Goal: Information Seeking & Learning: Learn about a topic

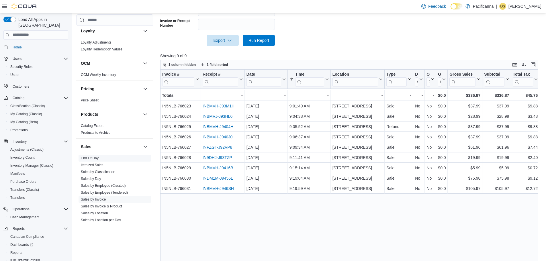
scroll to position [57, 0]
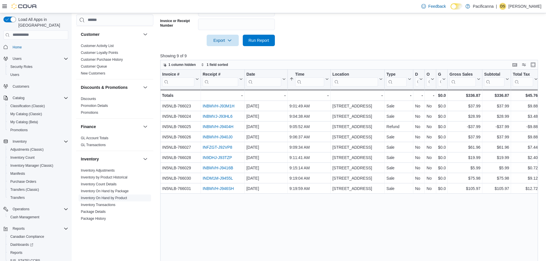
click at [111, 200] on span "Inventory On Hand by Product" at bounding box center [114, 197] width 72 height 7
click at [121, 197] on link "Inventory On Hand by Product" at bounding box center [104, 198] width 46 height 4
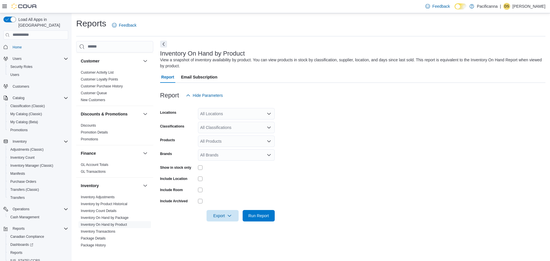
click at [163, 44] on button "Next" at bounding box center [163, 44] width 7 height 7
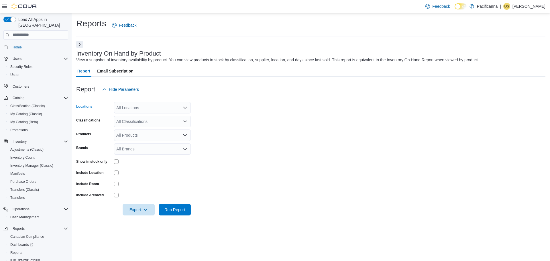
click at [156, 107] on div "All Locations" at bounding box center [152, 107] width 77 height 11
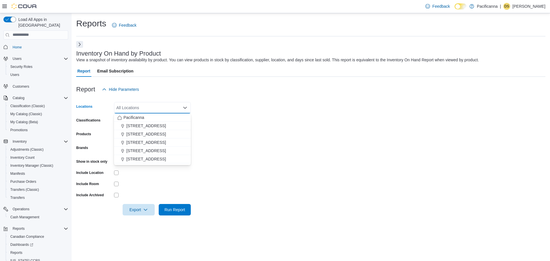
drag, startPoint x: 210, startPoint y: 114, endPoint x: 200, endPoint y: 124, distance: 14.4
click at [211, 115] on form "Locations All Locations Combo box. Selected. Combo box input. All Locations. Ty…" at bounding box center [310, 155] width 469 height 120
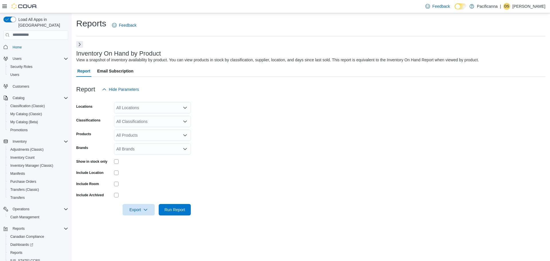
click at [153, 106] on div "All Locations" at bounding box center [152, 107] width 77 height 11
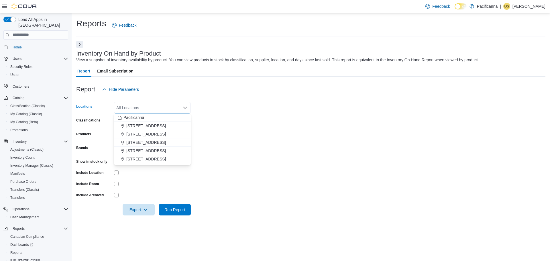
click at [266, 139] on form "Locations All Locations Combo box. Selected. Combo box input. All Locations. Ty…" at bounding box center [310, 155] width 469 height 120
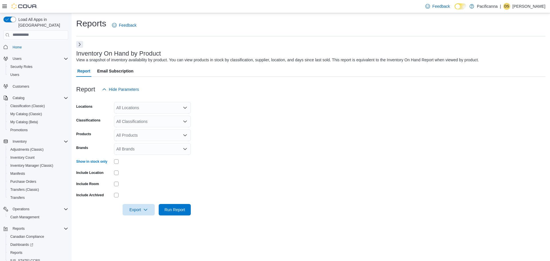
click at [154, 111] on div "All Locations" at bounding box center [152, 107] width 77 height 11
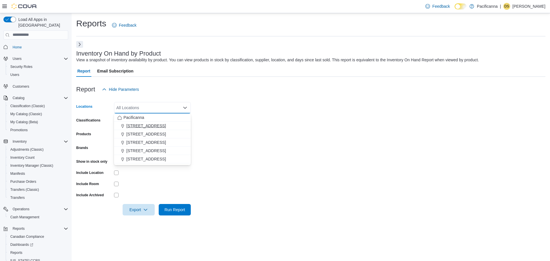
click at [153, 123] on span "[STREET_ADDRESS]" at bounding box center [146, 126] width 40 height 6
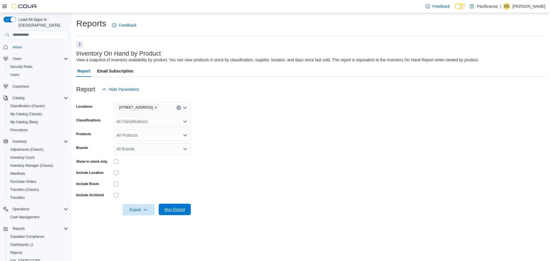
click at [174, 204] on span "Run Report" at bounding box center [174, 209] width 25 height 11
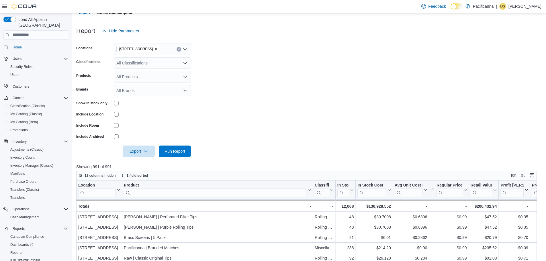
scroll to position [57, 0]
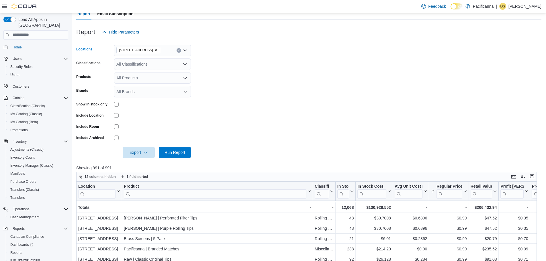
click at [157, 49] on icon "Remove #7 - 425 Simcoe Street from selection in this group" at bounding box center [155, 49] width 3 height 3
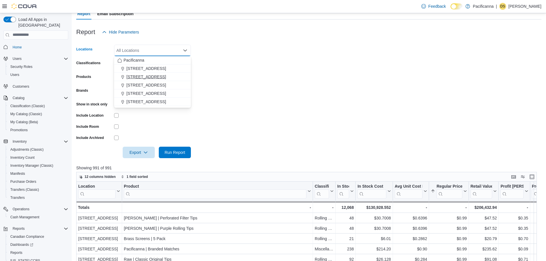
click at [150, 75] on span "[STREET_ADDRESS]" at bounding box center [146, 77] width 40 height 6
drag, startPoint x: 166, startPoint y: 151, endPoint x: 458, endPoint y: 240, distance: 304.5
click at [166, 152] on span "Run Report" at bounding box center [174, 152] width 21 height 6
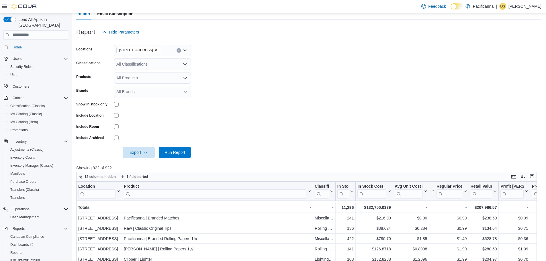
click at [342, 54] on form "Locations [STREET_ADDRESS] Classifications All Classifications Products All Pro…" at bounding box center [308, 98] width 465 height 120
click at [155, 50] on icon "Remove 1215 Main St. from selection in this group" at bounding box center [156, 50] width 2 height 2
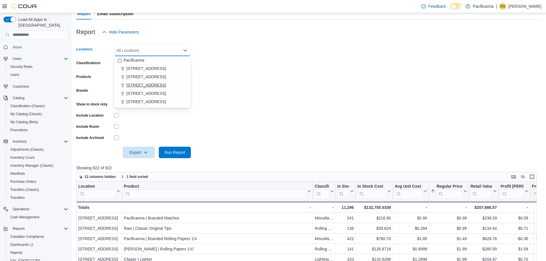
click at [146, 84] on span "[STREET_ADDRESS]" at bounding box center [146, 85] width 40 height 6
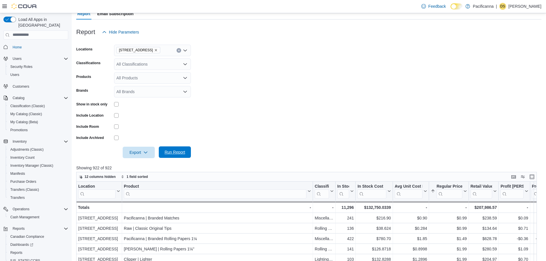
click at [175, 150] on span "Run Report" at bounding box center [174, 152] width 21 height 6
click at [228, 72] on form "Locations [STREET_ADDRESS] Classifications All Classifications Products All Pro…" at bounding box center [308, 98] width 465 height 120
click at [154, 51] on icon "Remove 1560 Fairfield Road from selection in this group" at bounding box center [155, 49] width 3 height 3
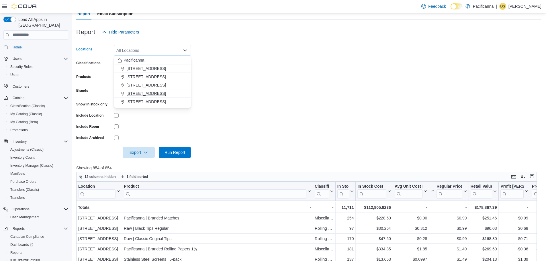
click at [148, 93] on span "[STREET_ADDRESS]" at bounding box center [146, 94] width 40 height 6
drag, startPoint x: 170, startPoint y: 153, endPoint x: 184, endPoint y: 156, distance: 15.4
click at [170, 153] on span "Run Report" at bounding box center [174, 152] width 21 height 6
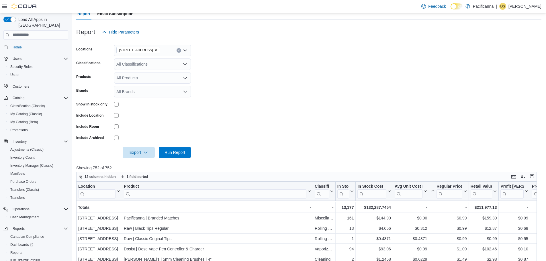
click at [154, 49] on icon "Remove 1881 Fort Street from selection in this group" at bounding box center [155, 49] width 3 height 3
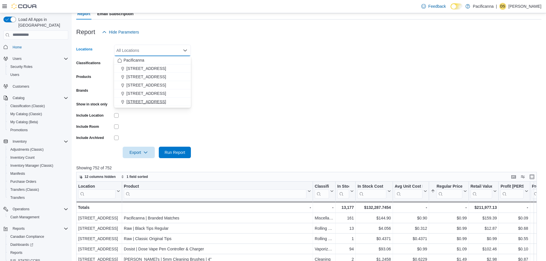
click at [147, 99] on span "[STREET_ADDRESS]" at bounding box center [146, 102] width 40 height 6
drag, startPoint x: 178, startPoint y: 163, endPoint x: 179, endPoint y: 149, distance: 13.5
click at [178, 161] on div at bounding box center [308, 161] width 465 height 7
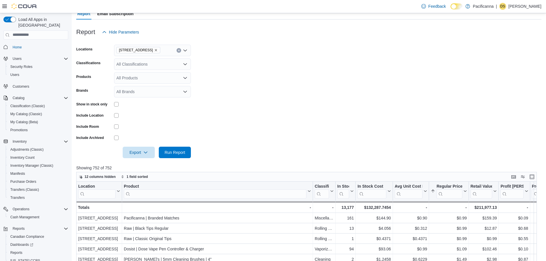
click at [179, 146] on div at bounding box center [308, 144] width 465 height 5
click at [180, 150] on span "Run Report" at bounding box center [174, 152] width 21 height 6
click at [36, 179] on span "Purchase Orders" at bounding box center [23, 181] width 26 height 5
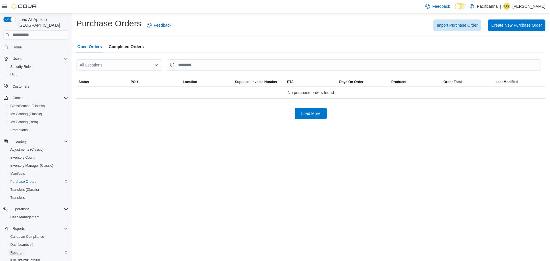
click at [20, 221] on span "Reports" at bounding box center [16, 252] width 12 height 5
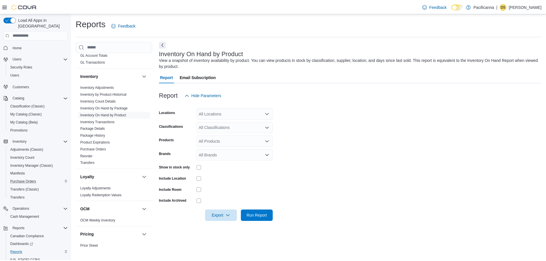
scroll to position [200, 0]
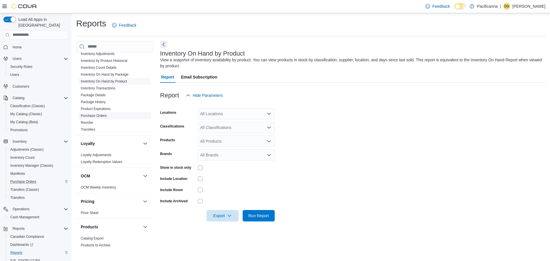
click at [105, 117] on link "Purchase Orders" at bounding box center [94, 116] width 26 height 4
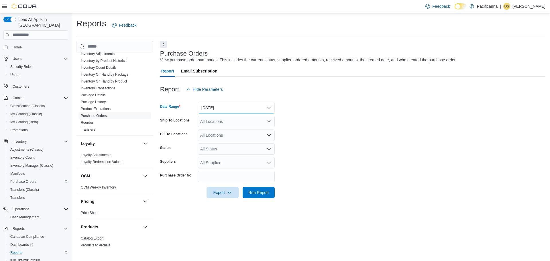
click at [234, 109] on button "[DATE]" at bounding box center [236, 107] width 77 height 11
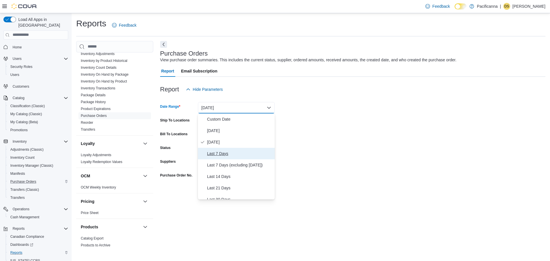
click at [223, 158] on button "Last 7 Days" at bounding box center [236, 153] width 77 height 11
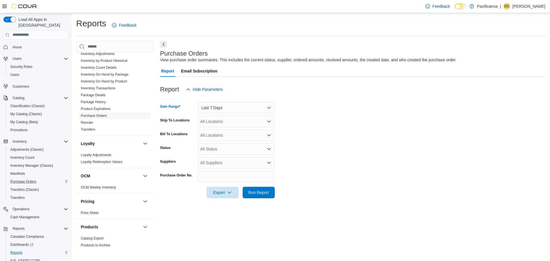
click at [229, 122] on div "All Locations" at bounding box center [236, 121] width 77 height 11
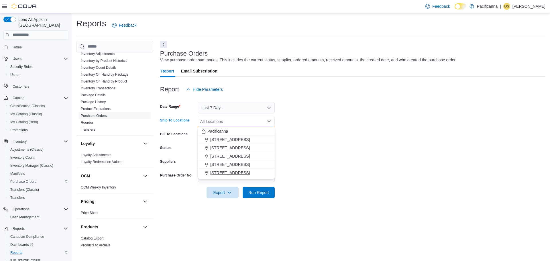
click at [236, 173] on span "[STREET_ADDRESS]" at bounding box center [230, 173] width 40 height 6
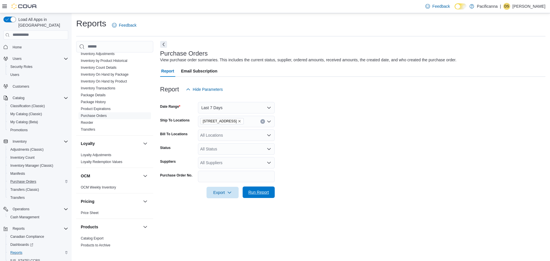
click at [256, 195] on span "Run Report" at bounding box center [258, 191] width 25 height 11
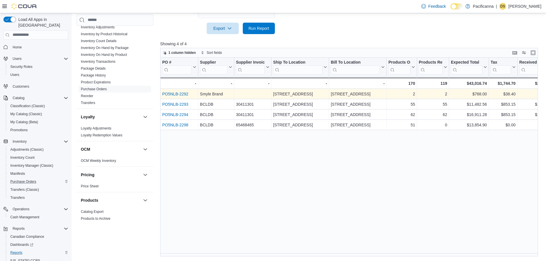
click at [175, 93] on link "PO5NLB-2292" at bounding box center [175, 94] width 26 height 5
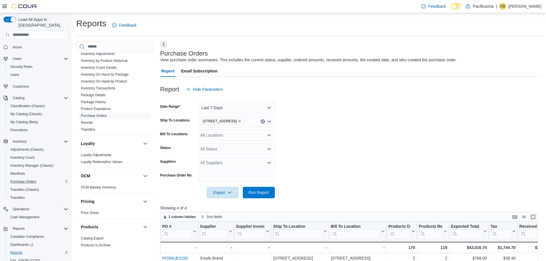
click at [241, 123] on icon "Remove 7035 Market St. - Unit #2 from selection in this group" at bounding box center [239, 120] width 3 height 3
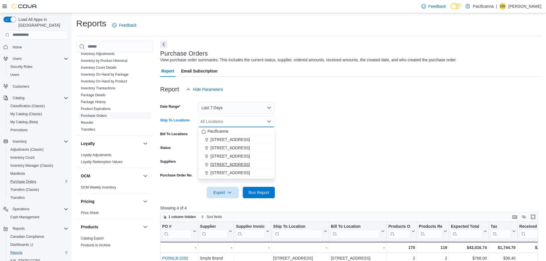
click at [237, 166] on span "[STREET_ADDRESS]" at bounding box center [230, 165] width 40 height 6
click at [256, 191] on span "Run Report" at bounding box center [258, 192] width 21 height 6
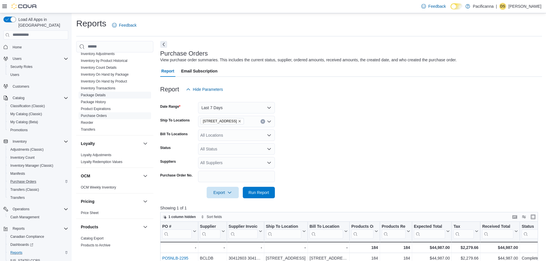
scroll to position [86, 0]
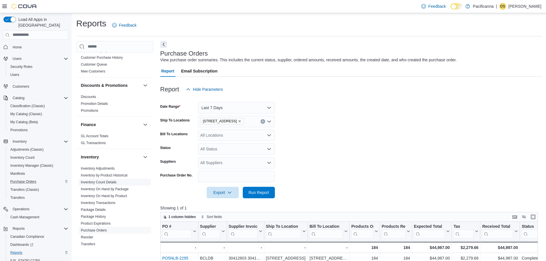
drag, startPoint x: 116, startPoint y: 195, endPoint x: 122, endPoint y: 184, distance: 12.2
click at [116, 195] on link "Inventory On Hand by Product" at bounding box center [104, 196] width 46 height 4
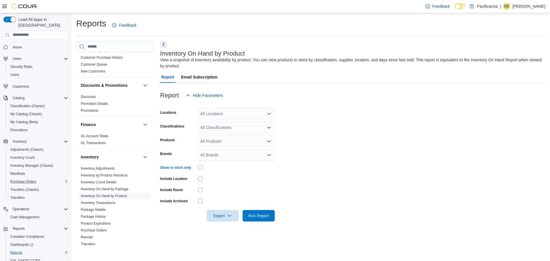
click at [227, 113] on div "All Locations" at bounding box center [236, 113] width 77 height 11
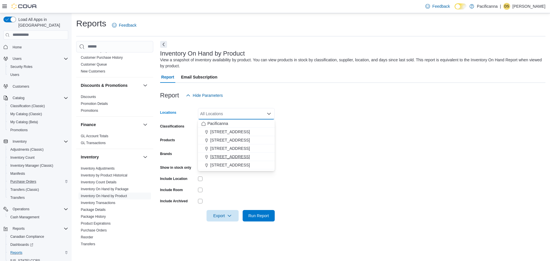
click at [232, 158] on span "[STREET_ADDRESS]" at bounding box center [230, 157] width 40 height 6
click at [272, 216] on button "Run Report" at bounding box center [259, 215] width 32 height 11
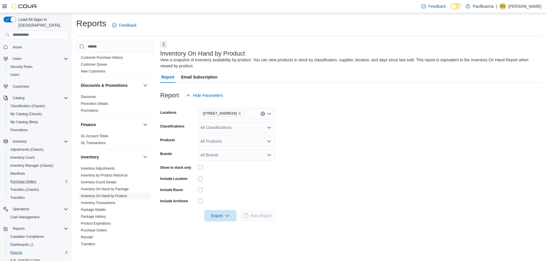
click at [164, 46] on button "Next" at bounding box center [163, 44] width 7 height 7
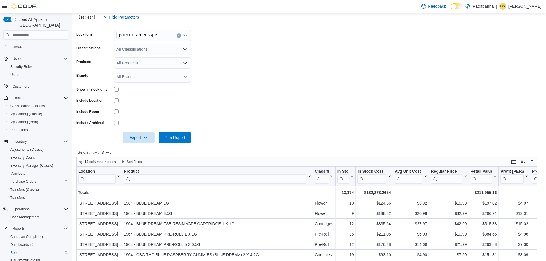
scroll to position [115, 0]
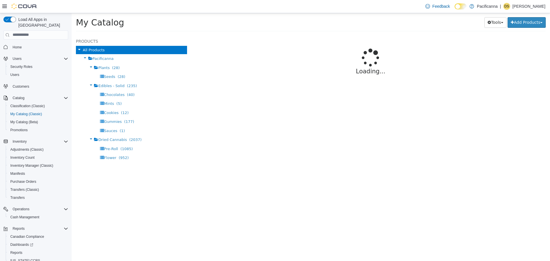
select select "**********"
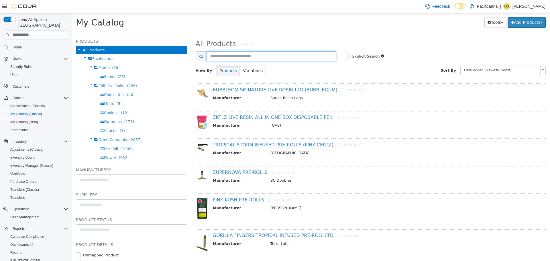
click at [268, 57] on input "text" at bounding box center [272, 56] width 130 height 10
type input "*******"
select select "**********"
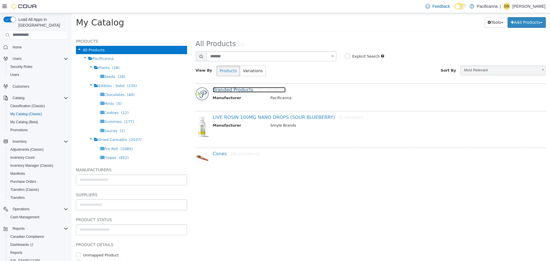
click at [239, 87] on link "Branded Products [11 variations]" at bounding box center [249, 89] width 73 height 5
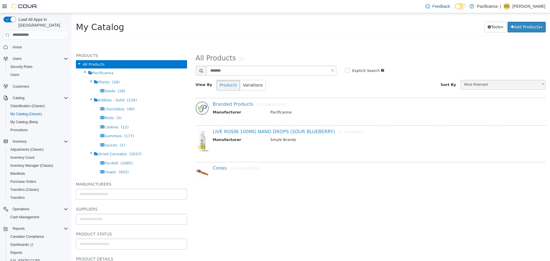
click at [239, 91] on div "View By Products Variations" at bounding box center [280, 87] width 179 height 15
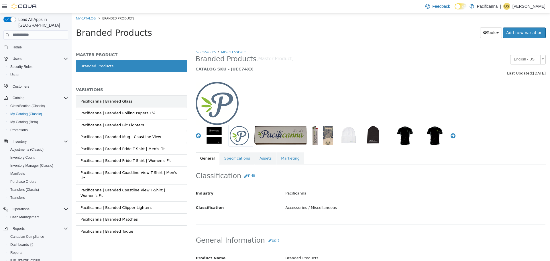
click at [143, 97] on link "Pacificanna | Branded Glass" at bounding box center [131, 101] width 111 height 12
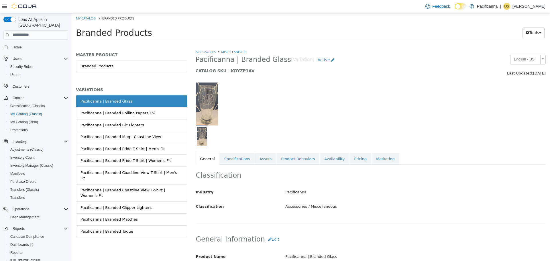
click at [163, 113] on link "Pacificanna | Branded Rolling Papers 1¼" at bounding box center [131, 113] width 111 height 12
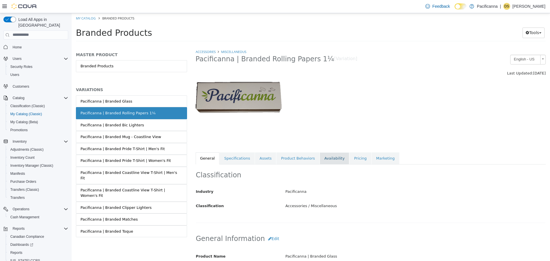
click at [327, 159] on link "Availability" at bounding box center [335, 158] width 30 height 12
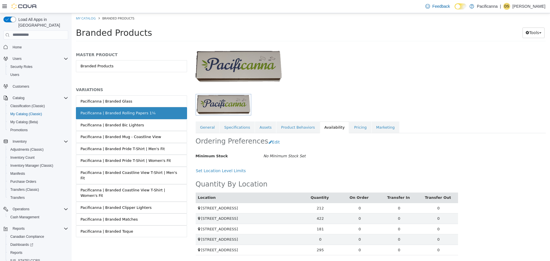
scroll to position [32, 0]
click at [152, 125] on link "Pacificanna | Branded Bic Lighters" at bounding box center [131, 125] width 111 height 12
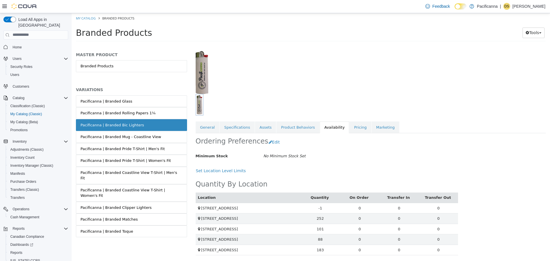
scroll to position [32, 0]
click at [171, 201] on link "Pacificanna | Branded Clipper Lighters" at bounding box center [131, 207] width 111 height 12
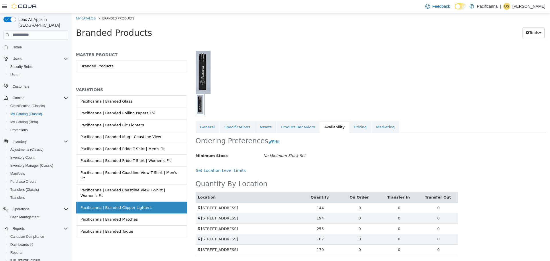
scroll to position [32, 0]
click at [146, 213] on link "Pacificanna | Branded Matches" at bounding box center [131, 219] width 111 height 12
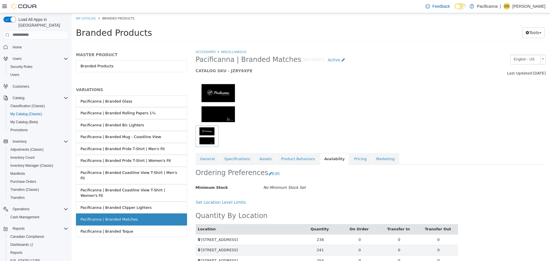
scroll to position [32, 0]
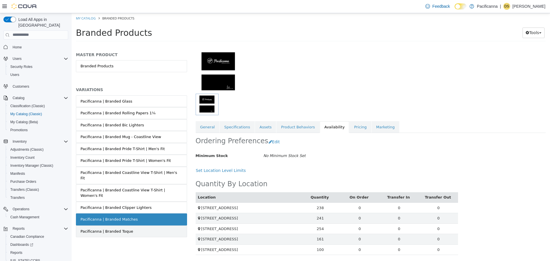
click at [155, 225] on link "Pacificanna | Branded Toque" at bounding box center [131, 231] width 111 height 12
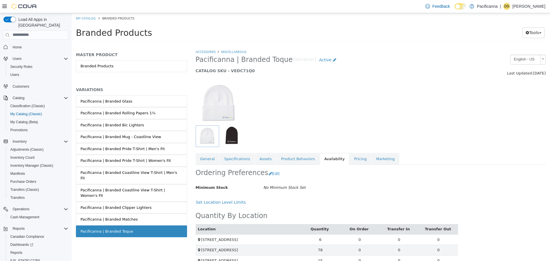
scroll to position [32, 0]
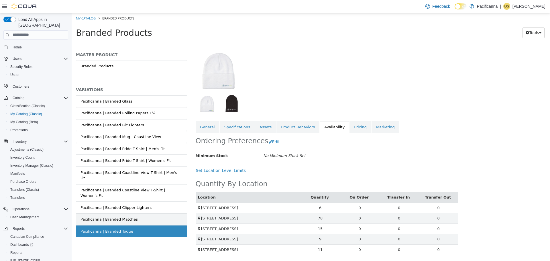
click at [148, 213] on link "Pacificanna | Branded Matches" at bounding box center [131, 219] width 111 height 12
